Goal: Check status: Check status

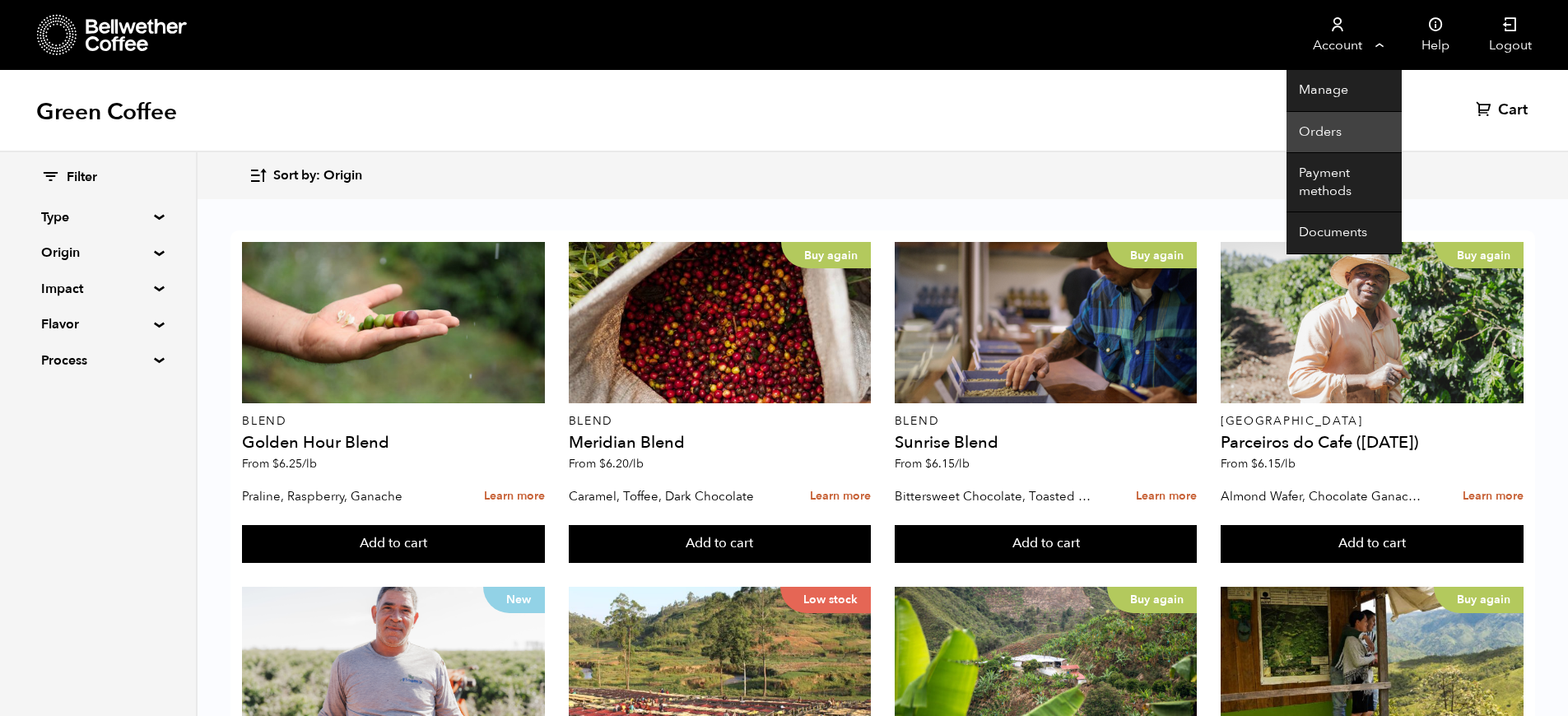
click at [1328, 139] on link "Orders" at bounding box center [1344, 133] width 115 height 42
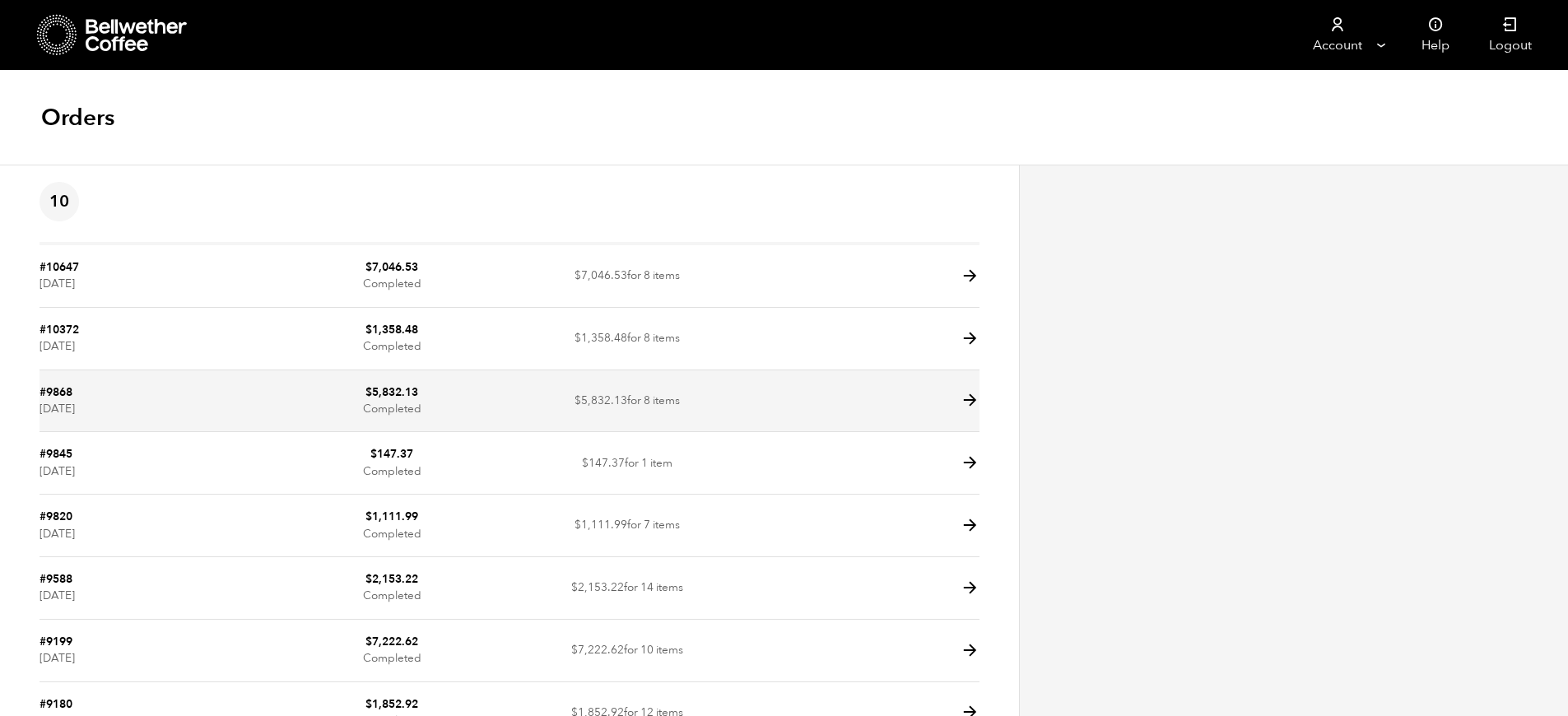
scroll to position [230, 0]
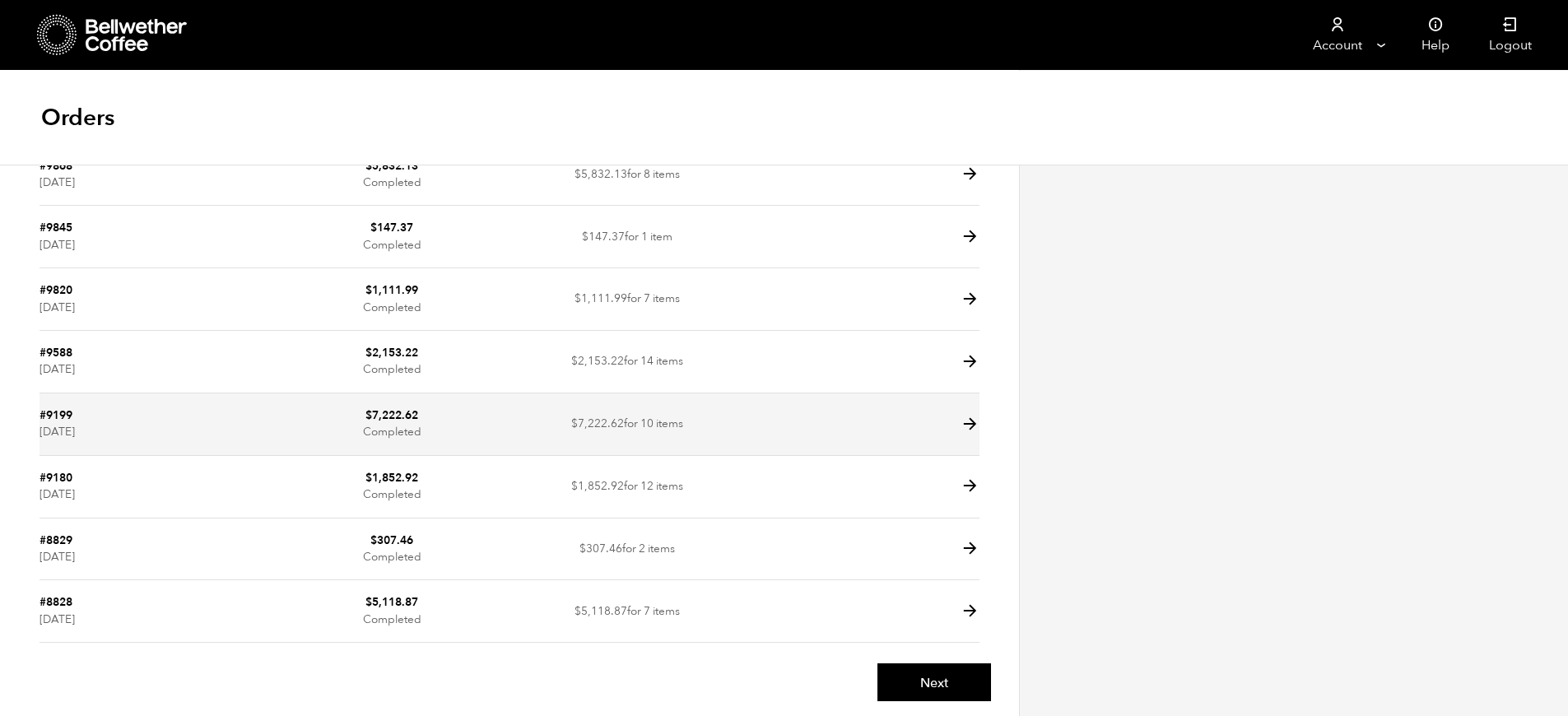
click at [538, 401] on td "$ 7,222.62 for 10 items" at bounding box center [627, 424] width 235 height 62
click at [833, 427] on td at bounding box center [862, 424] width 235 height 62
click at [971, 420] on icon at bounding box center [970, 424] width 19 height 19
